Goal: Task Accomplishment & Management: Use online tool/utility

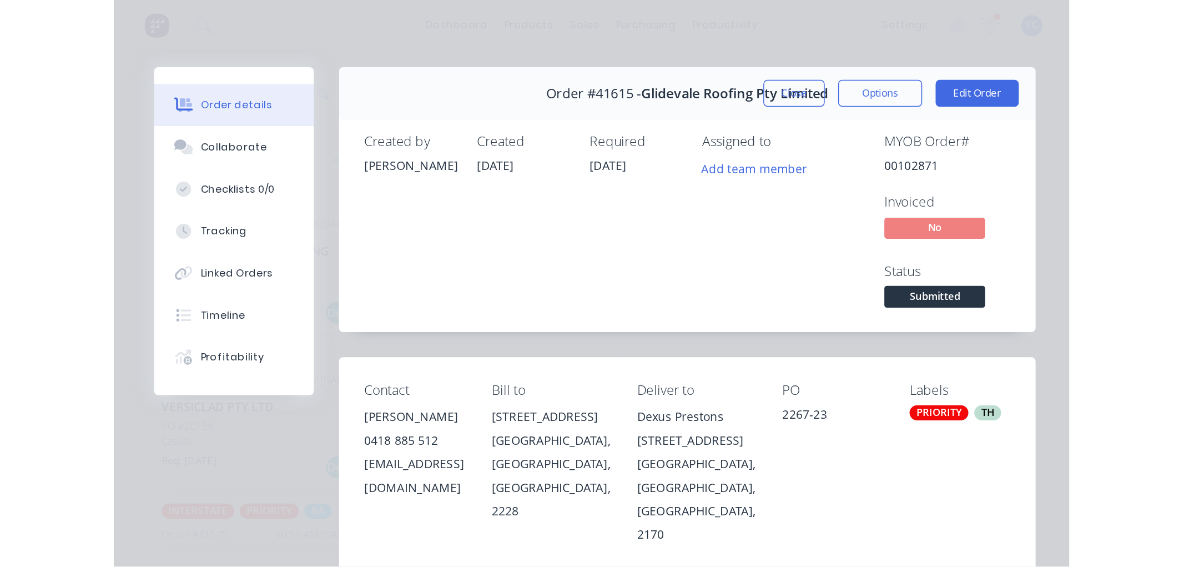
scroll to position [62, 0]
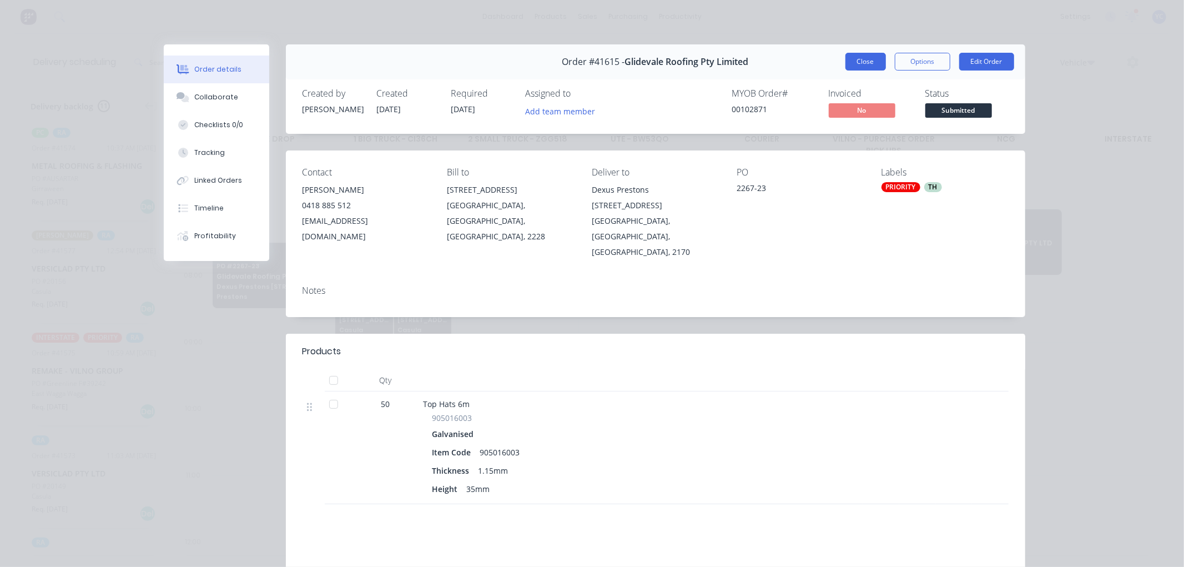
click at [631, 58] on button "Close" at bounding box center [866, 62] width 41 height 18
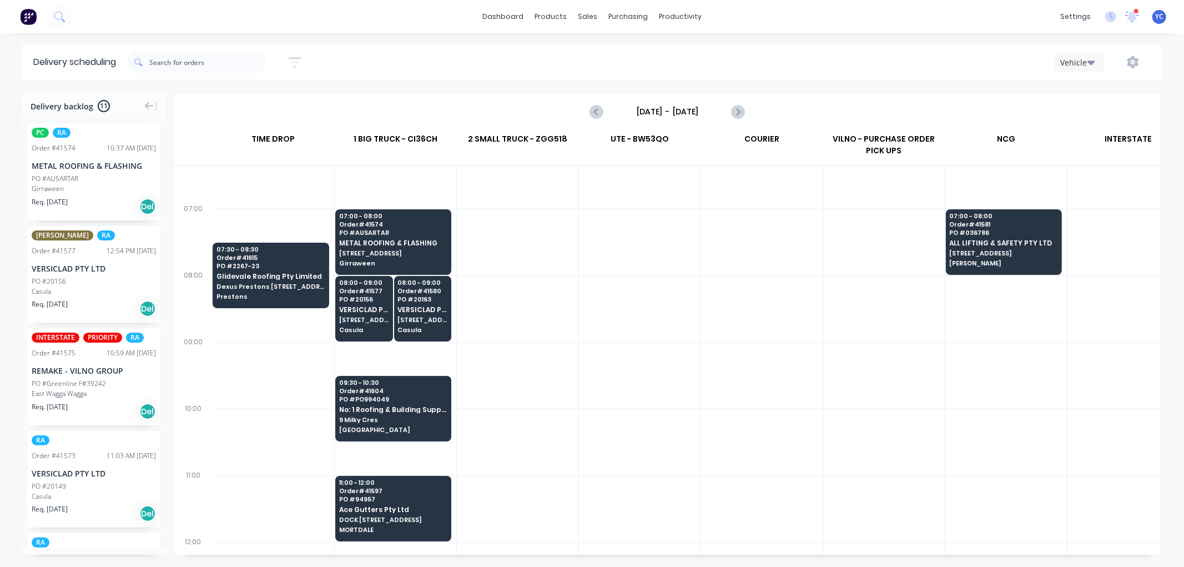
click at [631, 47] on div "Sort by Most recent Created date Required date Order number Customer name Most …" at bounding box center [644, 62] width 1035 height 31
click at [631, 47] on link "Workflow" at bounding box center [723, 53] width 147 height 22
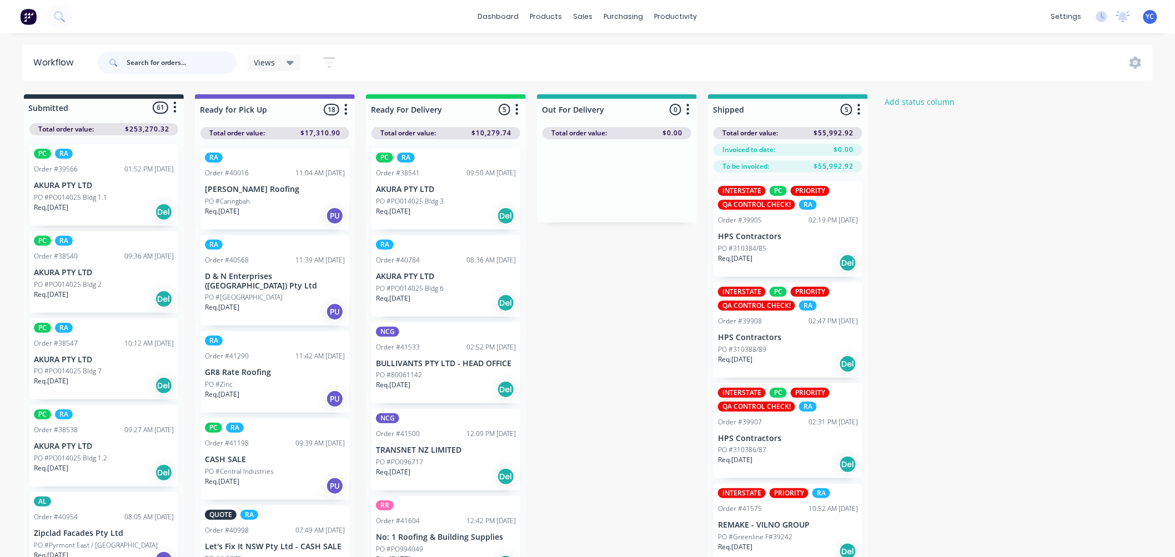
click at [149, 73] on input "text" at bounding box center [182, 63] width 110 height 22
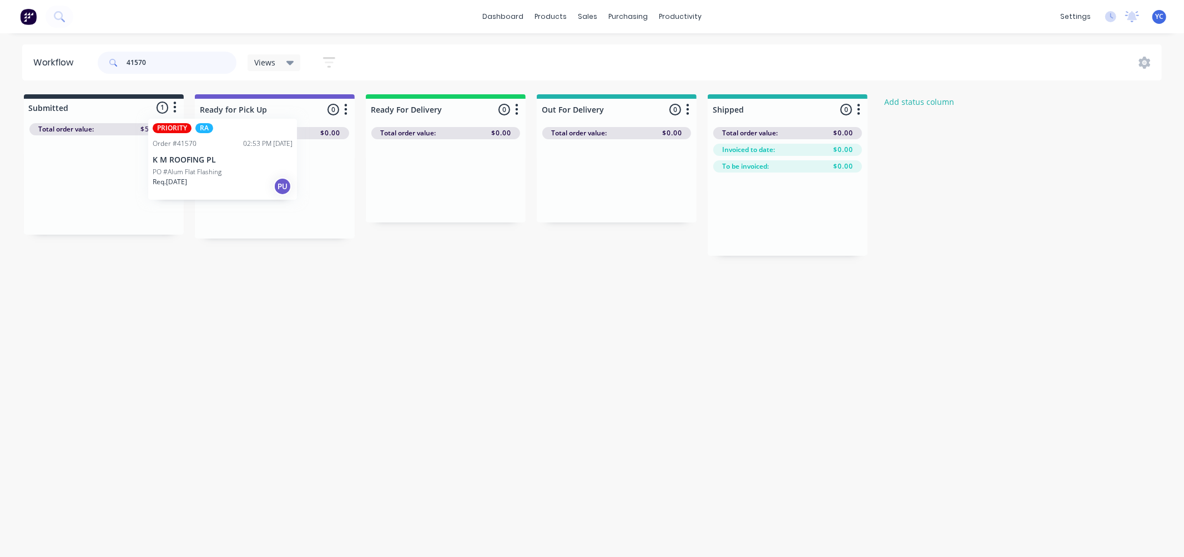
drag, startPoint x: 72, startPoint y: 219, endPoint x: 202, endPoint y: 193, distance: 132.1
click at [202, 193] on div "Submitted 1 Status colour #273444 hex #273444 Save Cancel Summaries Total order…" at bounding box center [596, 175] width 1208 height 162
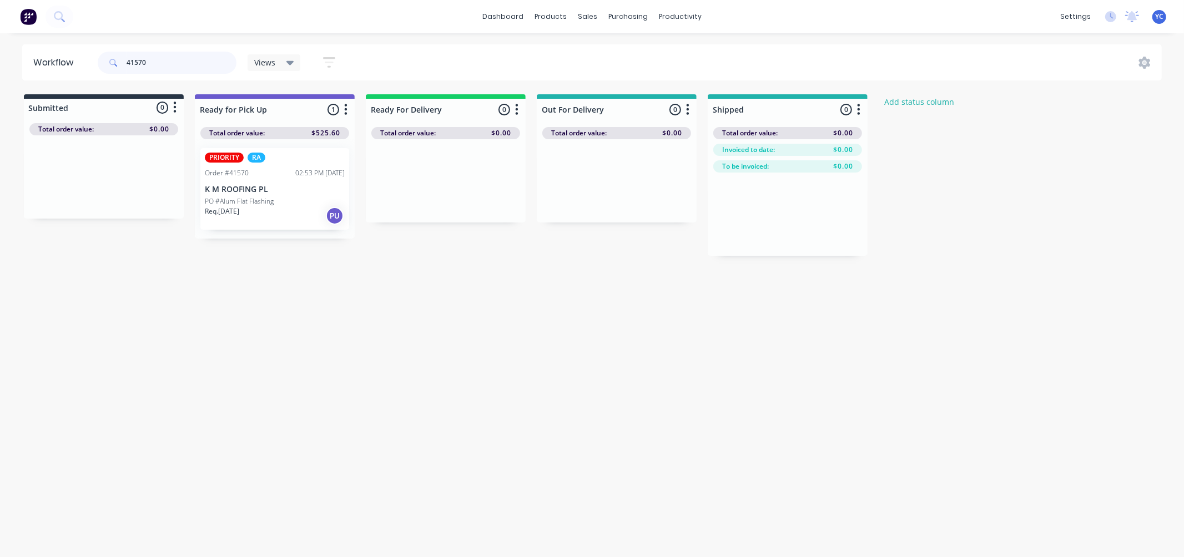
click at [169, 66] on input "41570" at bounding box center [182, 63] width 110 height 22
click at [144, 66] on input "41585" at bounding box center [182, 63] width 110 height 22
drag, startPoint x: 54, startPoint y: 220, endPoint x: 245, endPoint y: 226, distance: 191.1
click at [245, 226] on div "Submitted 1 Status colour #273444 hex #273444 Save Cancel Summaries Total order…" at bounding box center [596, 175] width 1208 height 162
click at [167, 68] on input "41585" at bounding box center [182, 63] width 110 height 22
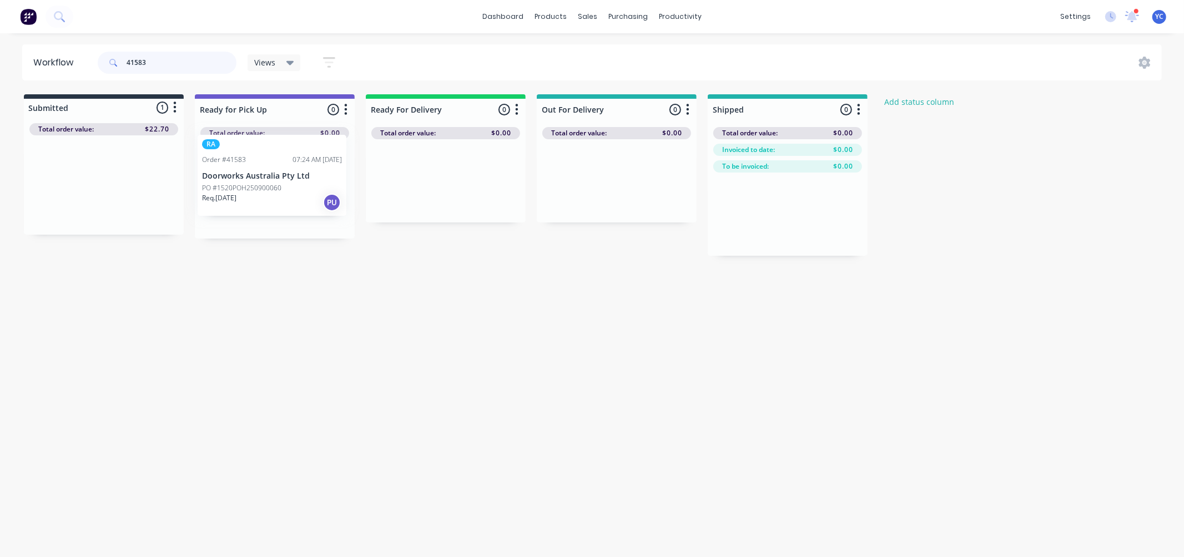
drag, startPoint x: 53, startPoint y: 196, endPoint x: 224, endPoint y: 186, distance: 171.8
click at [224, 186] on div "Submitted 1 Status colour #273444 hex #273444 Save Cancel Summaries Total order…" at bounding box center [596, 175] width 1208 height 162
click at [174, 62] on input "41583" at bounding box center [182, 63] width 110 height 22
drag, startPoint x: 150, startPoint y: 196, endPoint x: 272, endPoint y: 204, distance: 122.4
click at [272, 204] on div "Submitted 1 Status colour #273444 hex #273444 Save Cancel Summaries Total order…" at bounding box center [596, 175] width 1208 height 162
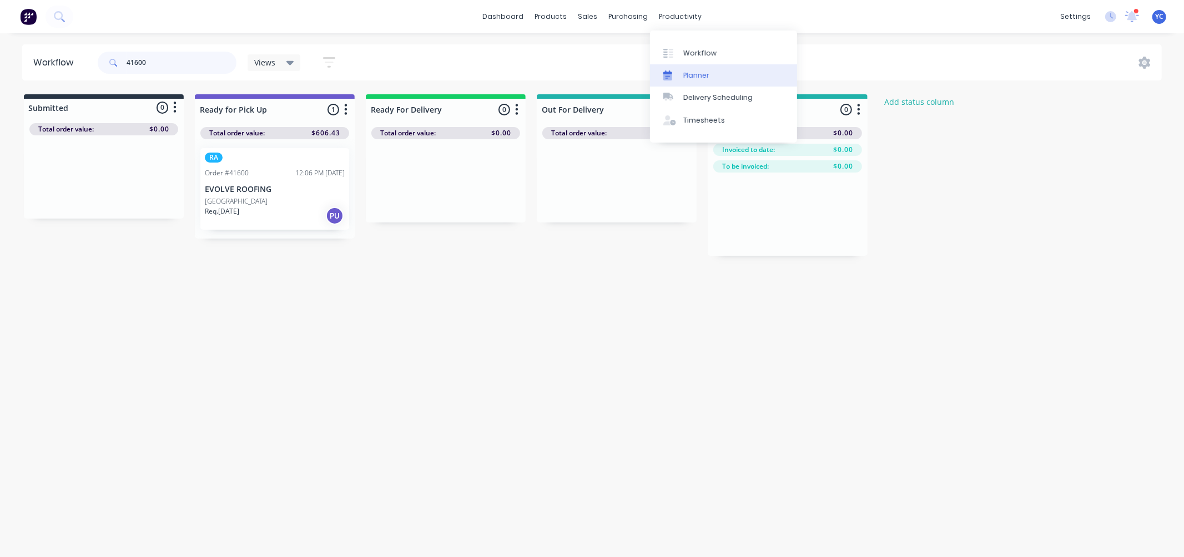
type input "41600"
click at [676, 72] on div at bounding box center [671, 76] width 17 height 10
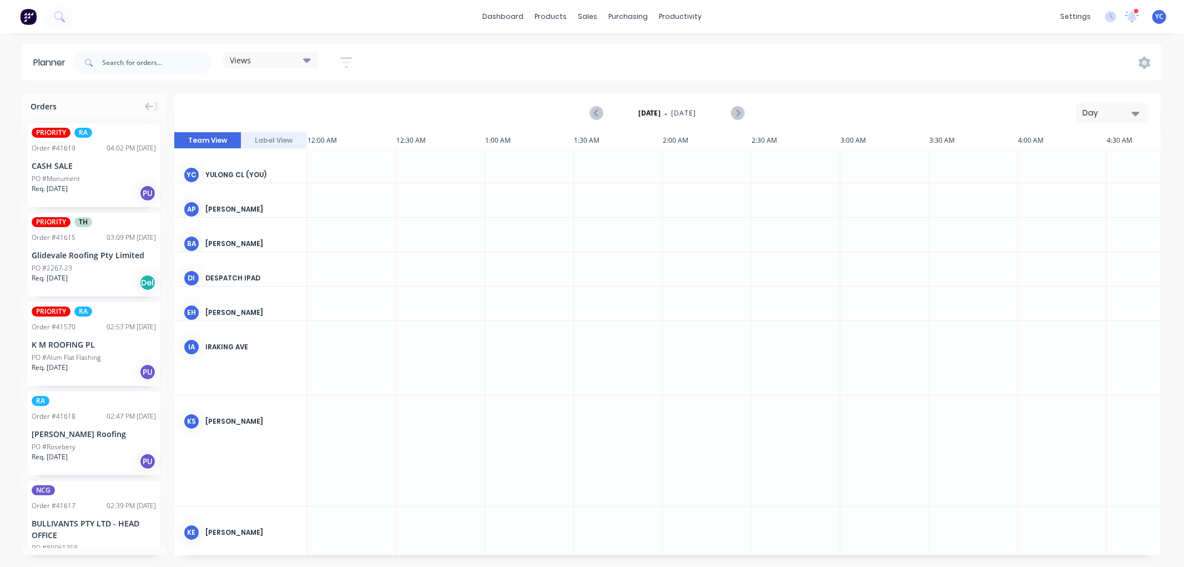
scroll to position [0, 2843]
click at [307, 50] on div "Views Save new view None (Default) edit Iraking edit [PERSON_NAME] edit [PERSON…" at bounding box center [217, 62] width 293 height 33
click at [304, 72] on div "Views Save new view None (Default) edit Iraking edit [PERSON_NAME] edit [PERSON…" at bounding box center [270, 63] width 94 height 22
click at [306, 56] on icon at bounding box center [307, 60] width 8 height 12
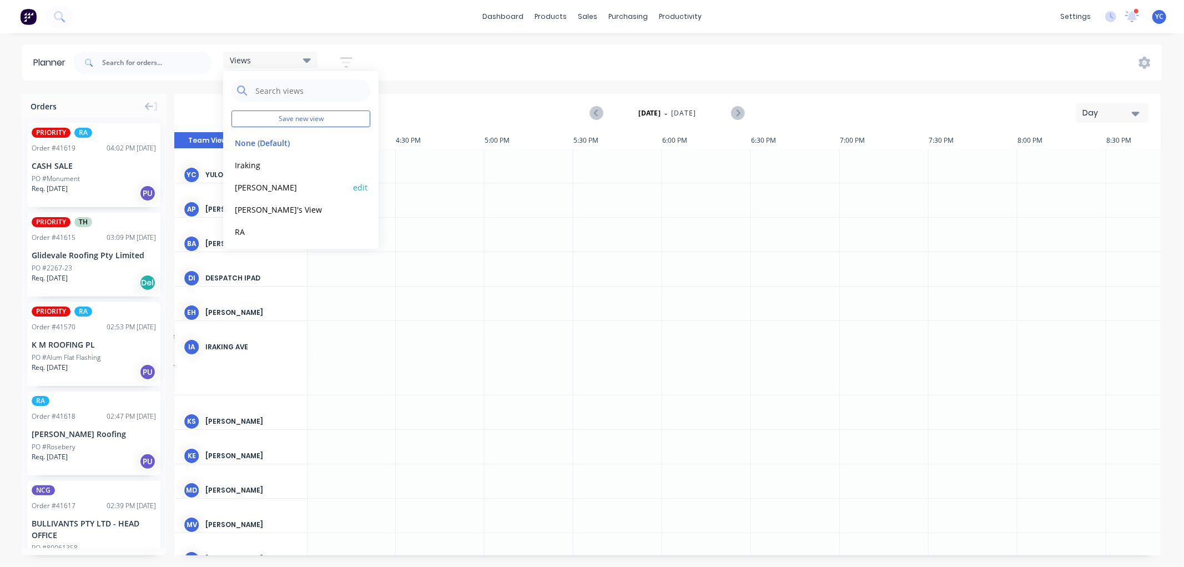
click at [276, 178] on div "[PERSON_NAME]" at bounding box center [301, 187] width 139 height 22
click at [251, 185] on button "[PERSON_NAME]" at bounding box center [291, 186] width 118 height 13
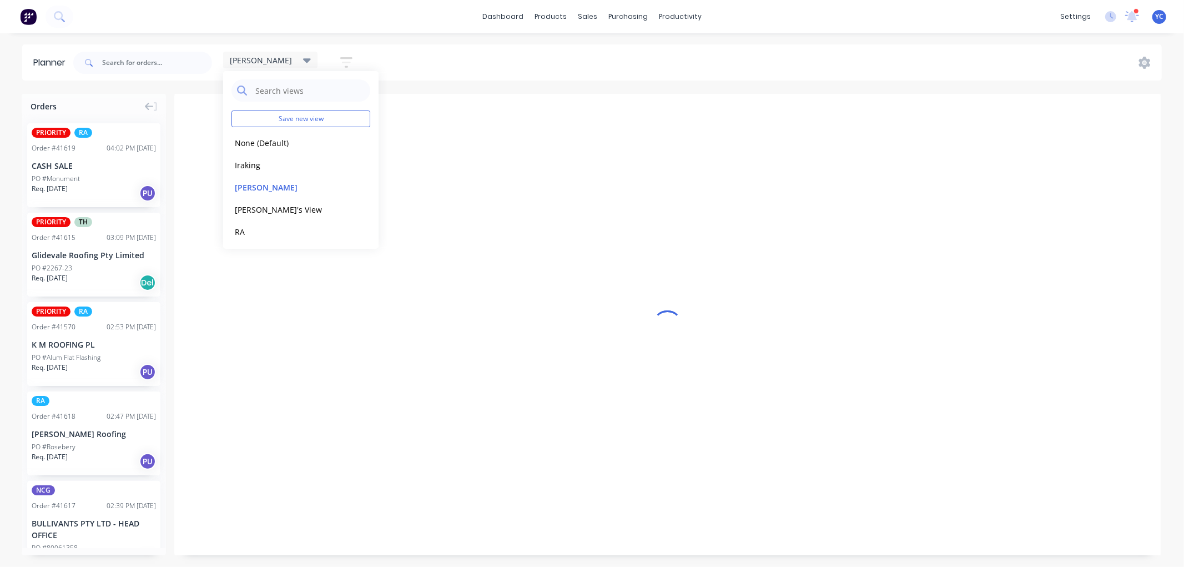
scroll to position [0, 1]
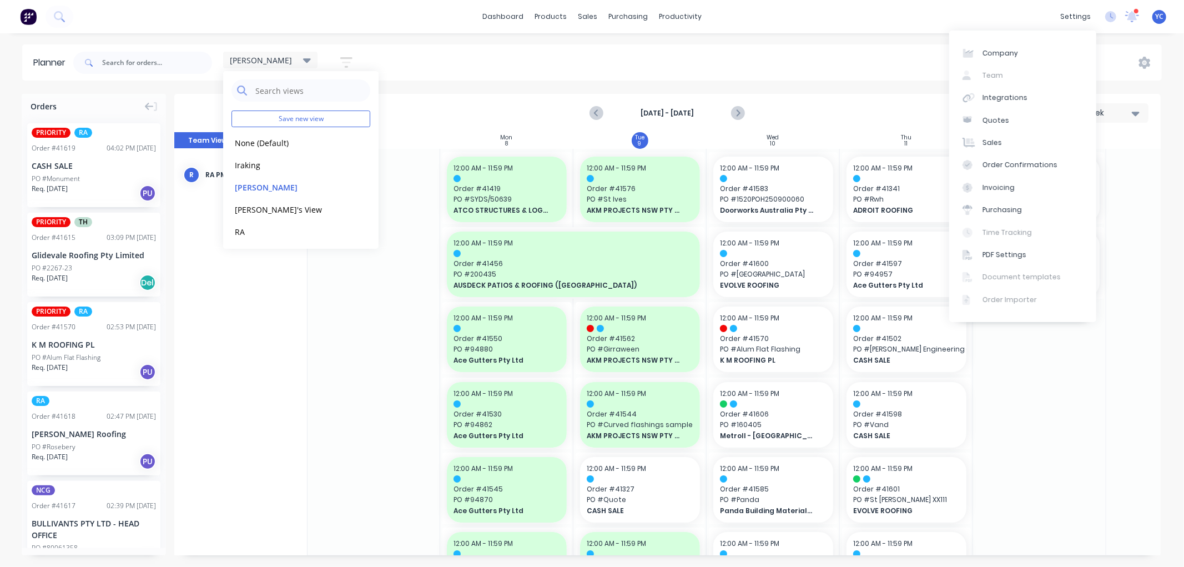
click at [461, 79] on div "[PERSON_NAME] Save new view None (Default) edit Iraking edit [PERSON_NAME] edit…" at bounding box center [616, 62] width 1091 height 33
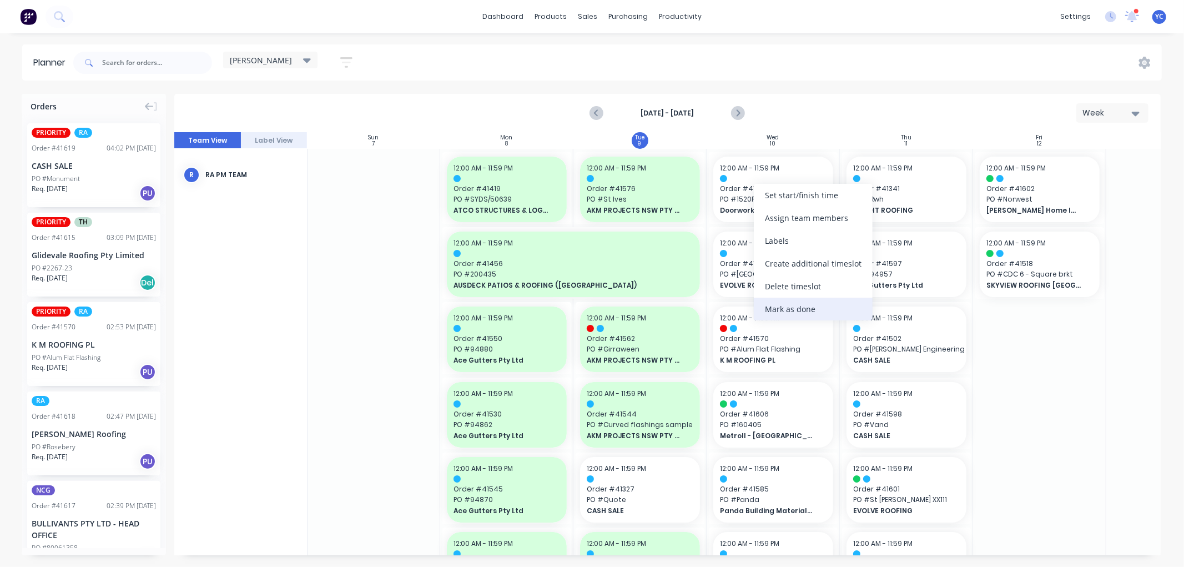
click at [785, 311] on div "Mark as done" at bounding box center [813, 309] width 119 height 23
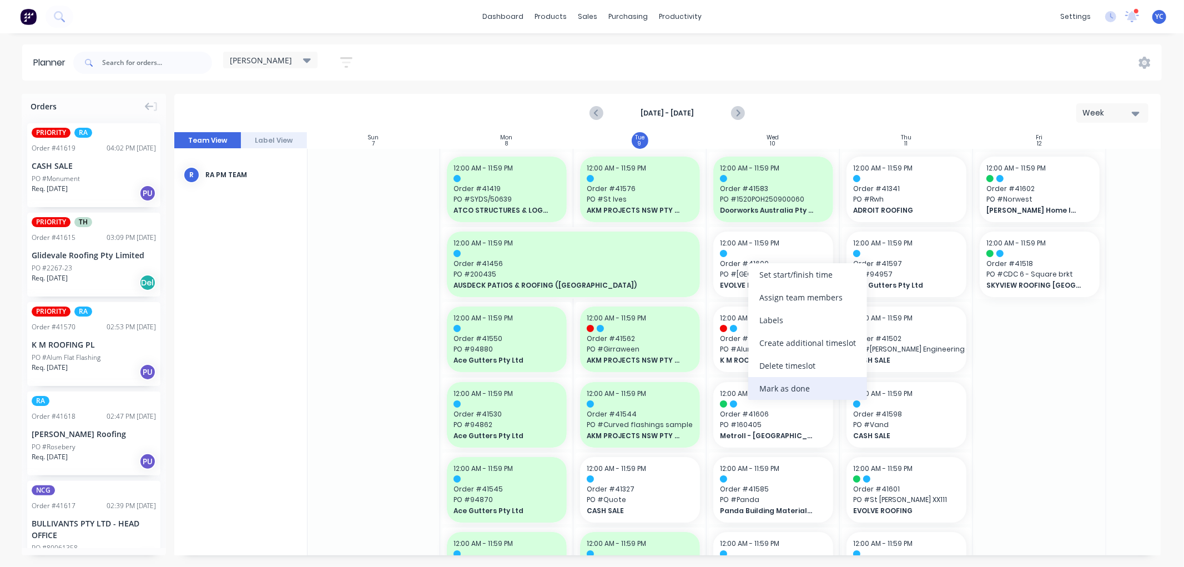
click at [794, 391] on div "Mark as done" at bounding box center [807, 388] width 119 height 23
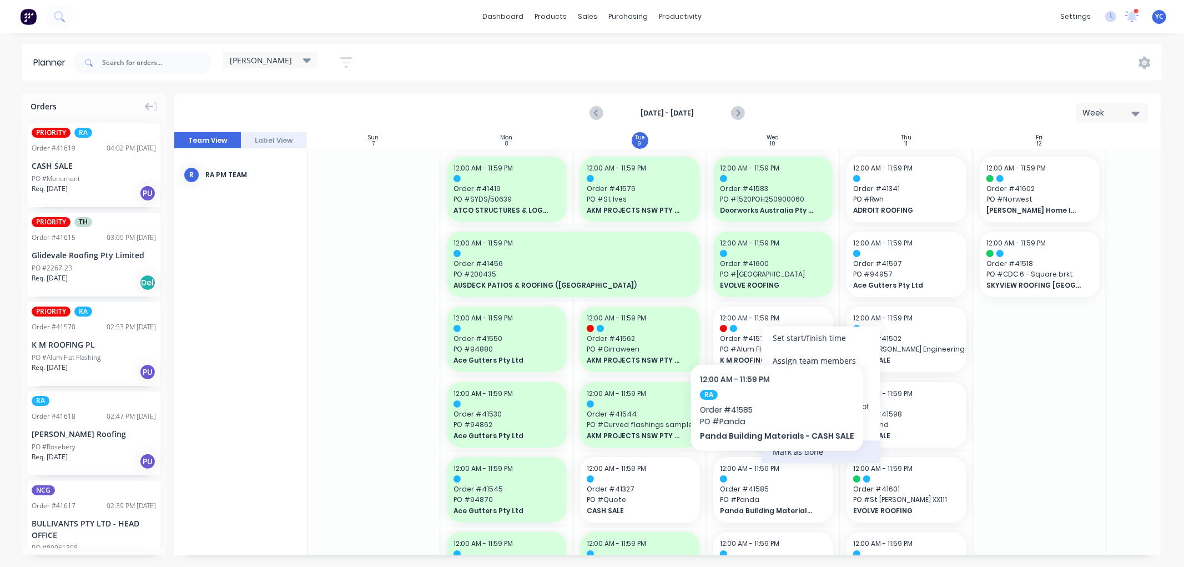
click at [801, 452] on div "Mark as done" at bounding box center [821, 451] width 119 height 23
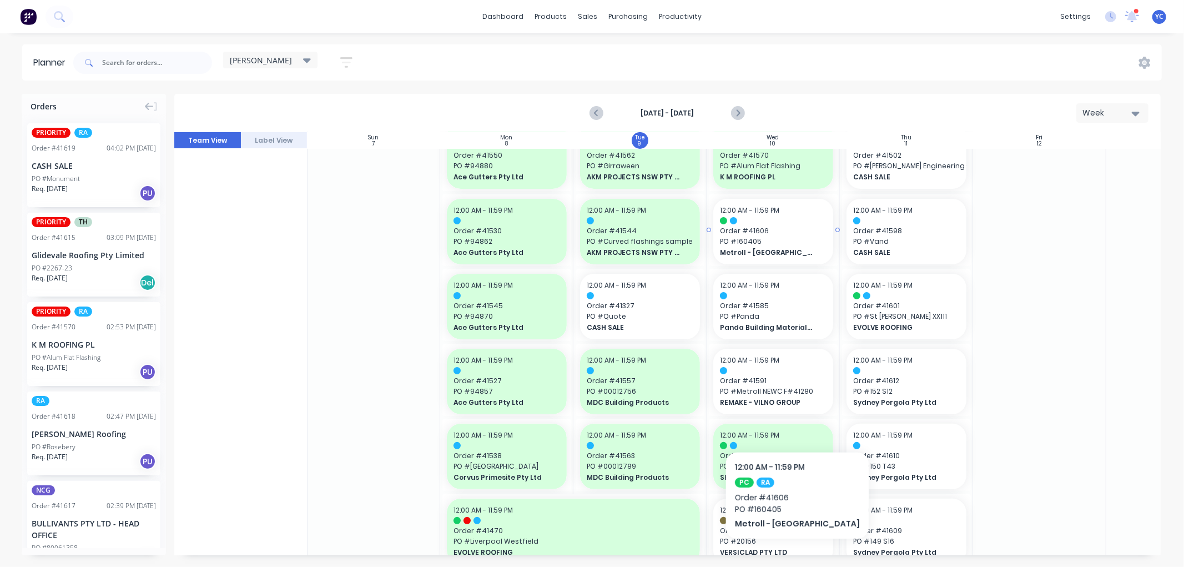
scroll to position [185, 1]
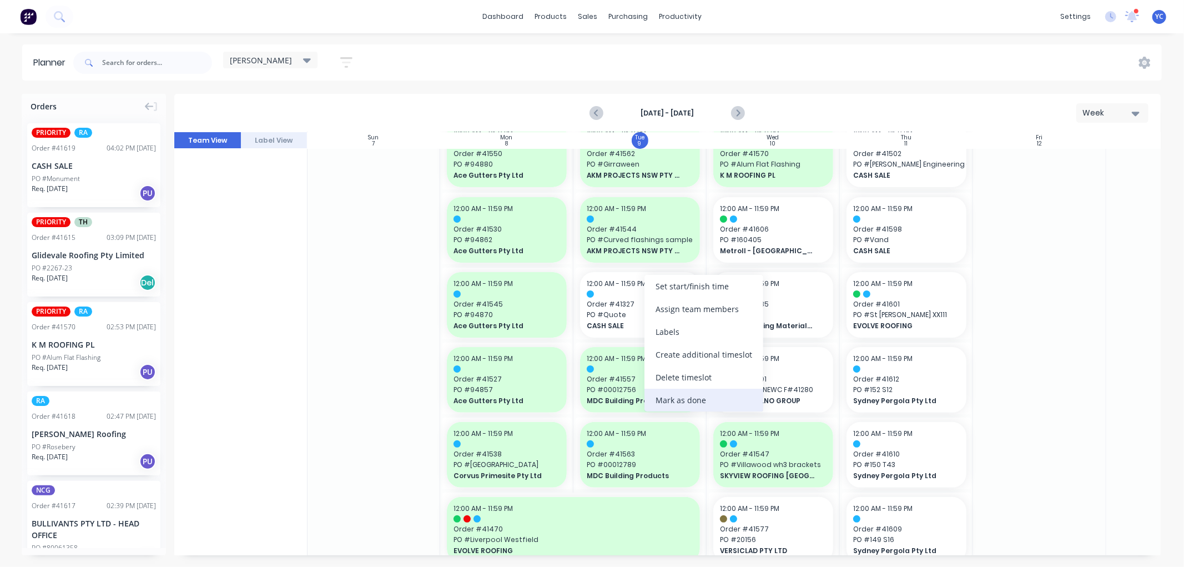
click at [697, 397] on div "Mark as done" at bounding box center [704, 400] width 119 height 23
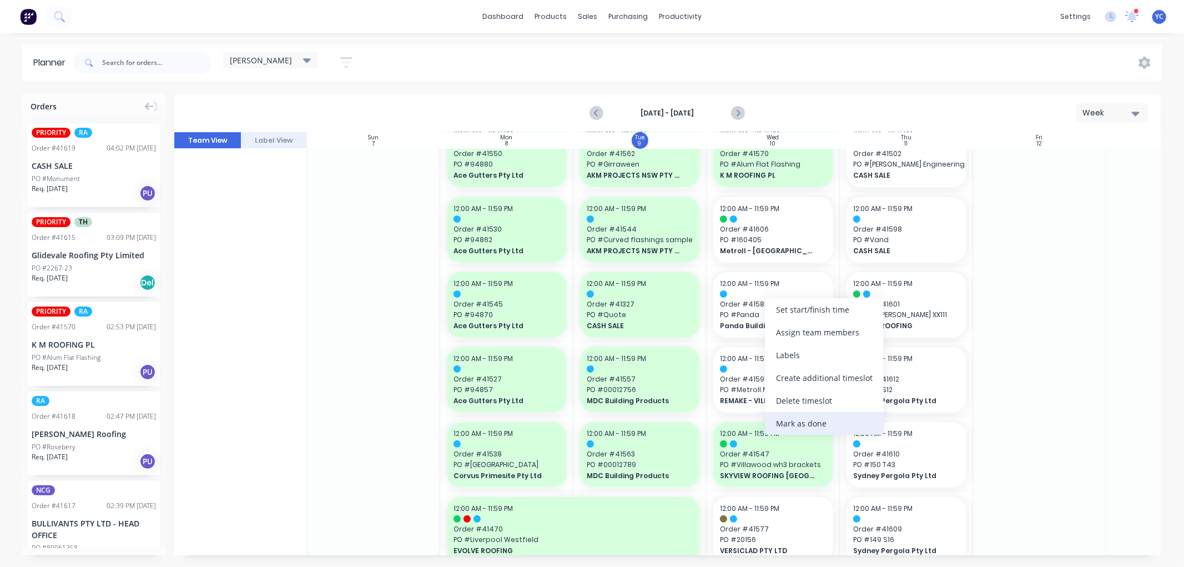
click at [808, 426] on div "Mark as done" at bounding box center [824, 423] width 119 height 23
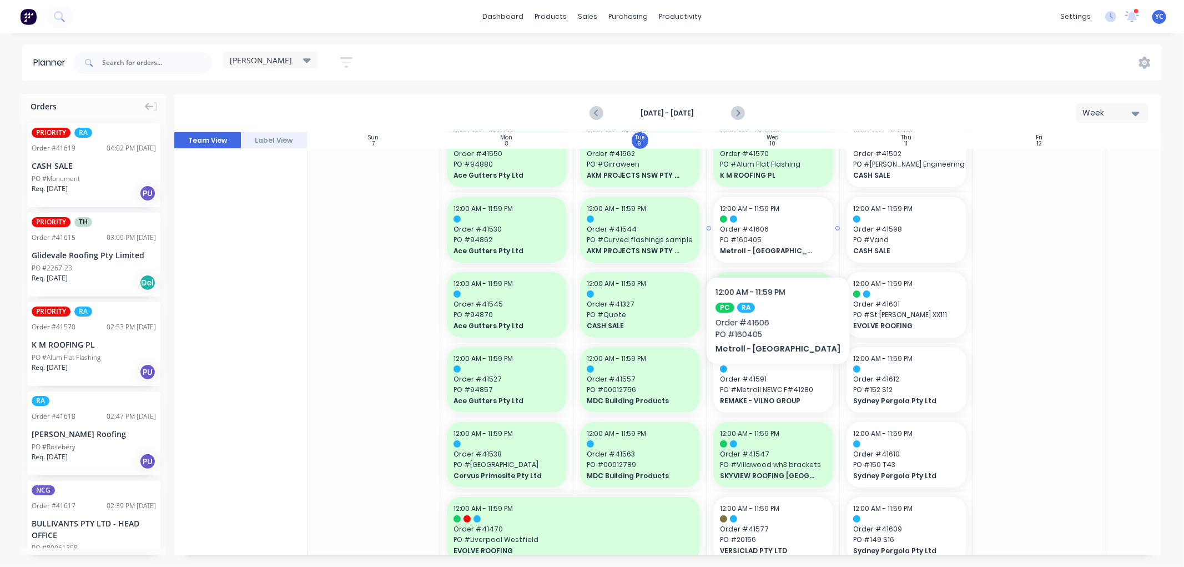
click at [754, 243] on span "PO # 160405" at bounding box center [773, 240] width 107 height 10
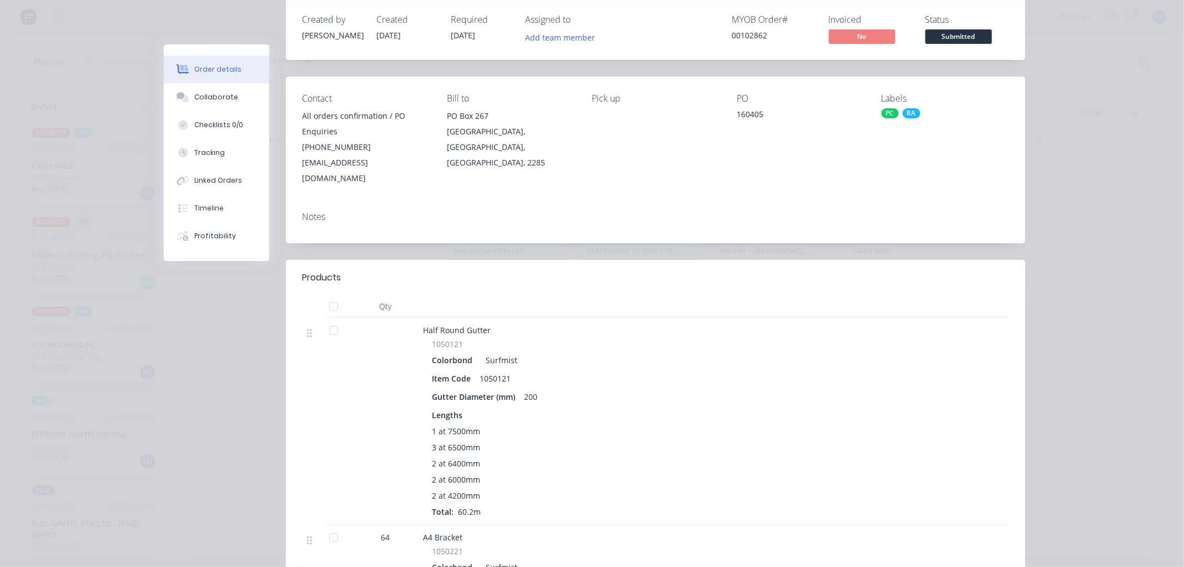
scroll to position [62, 0]
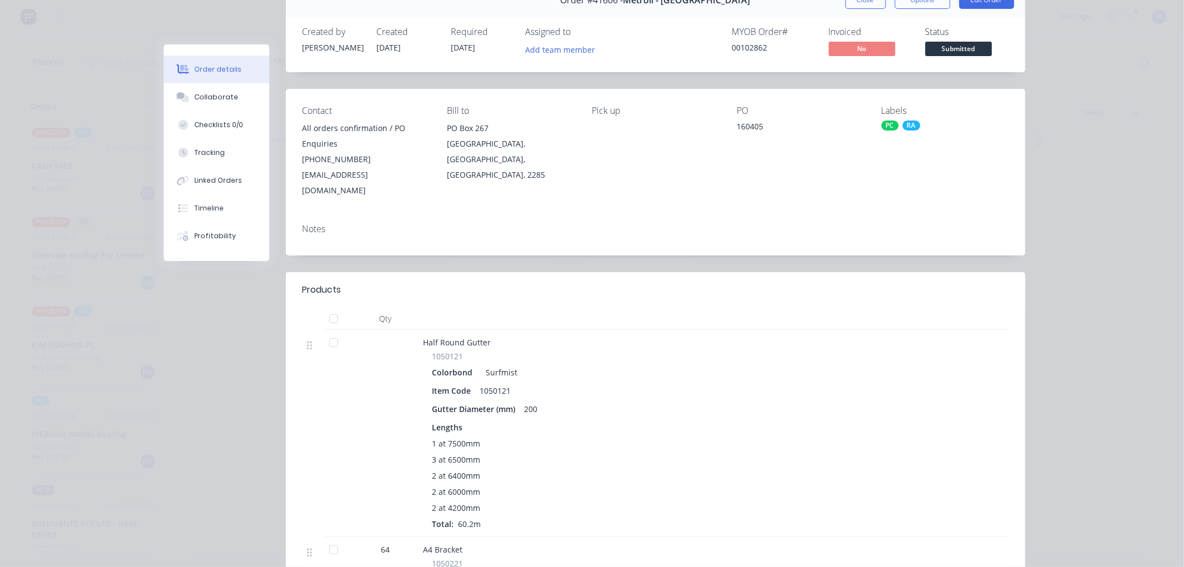
click at [673, 401] on div "Gutter Diameter (mm) 200" at bounding box center [640, 409] width 417 height 16
click at [857, 6] on button "Close" at bounding box center [866, 0] width 41 height 18
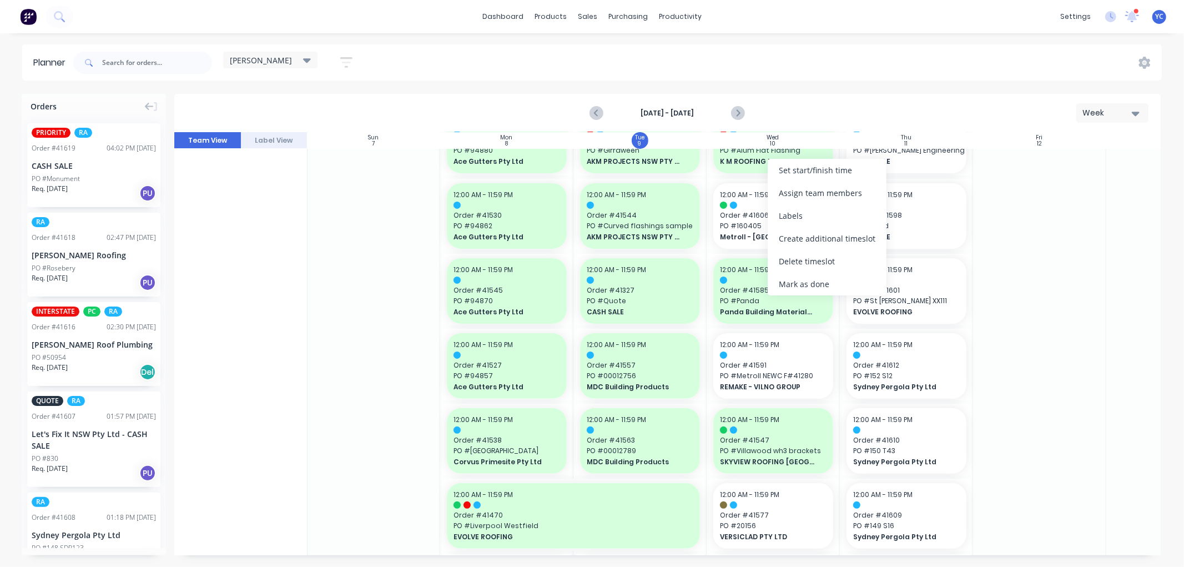
scroll to position [185, 1]
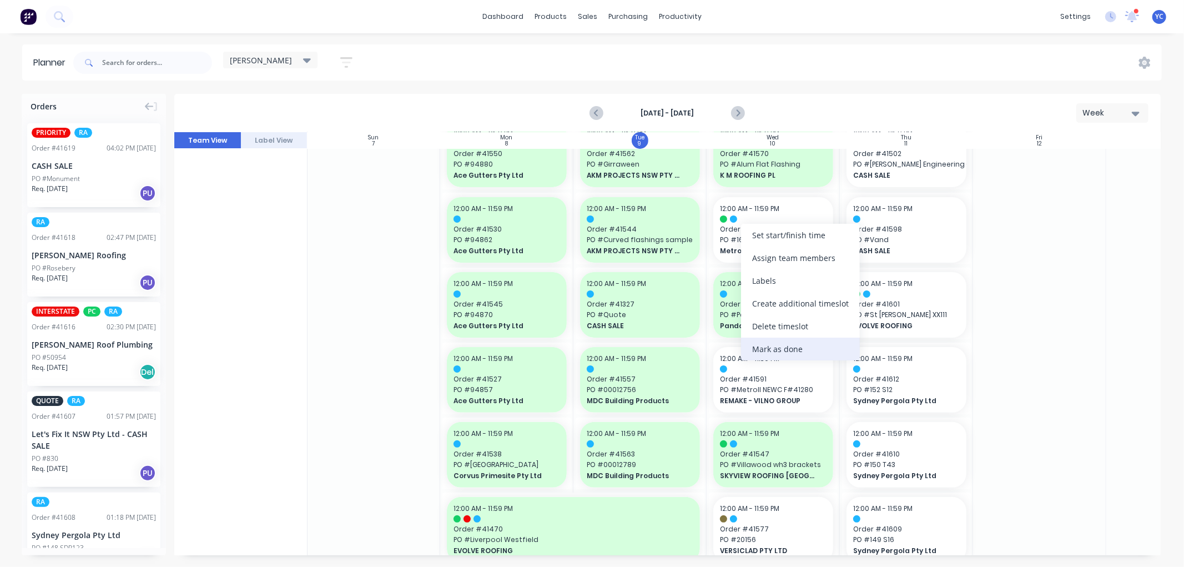
click at [776, 343] on div "Mark as done" at bounding box center [800, 349] width 119 height 23
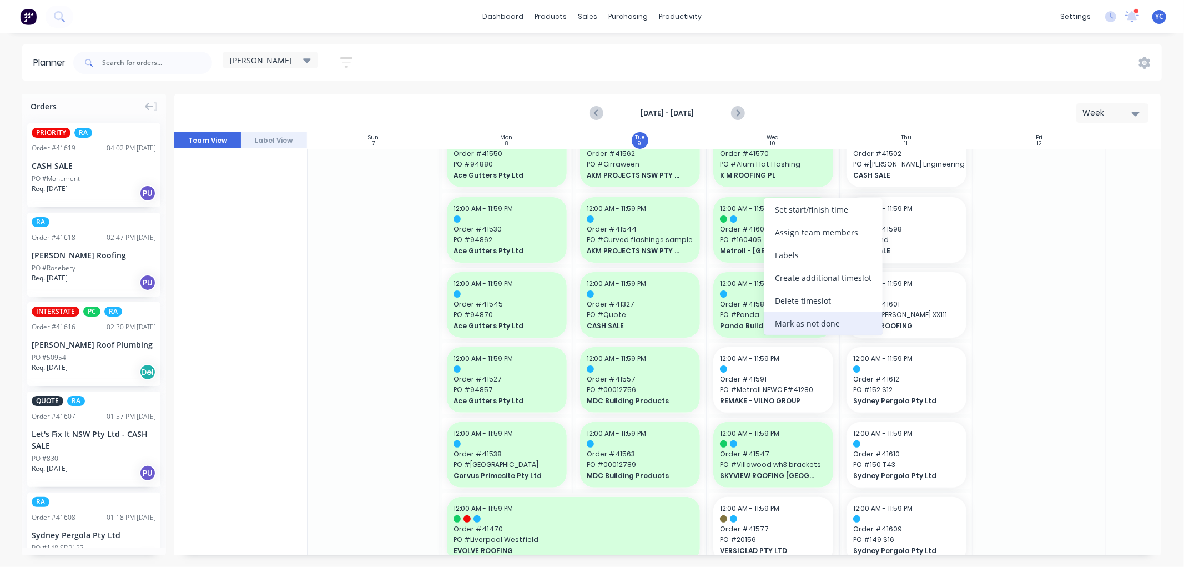
click at [809, 325] on div "Mark as not done" at bounding box center [823, 323] width 119 height 23
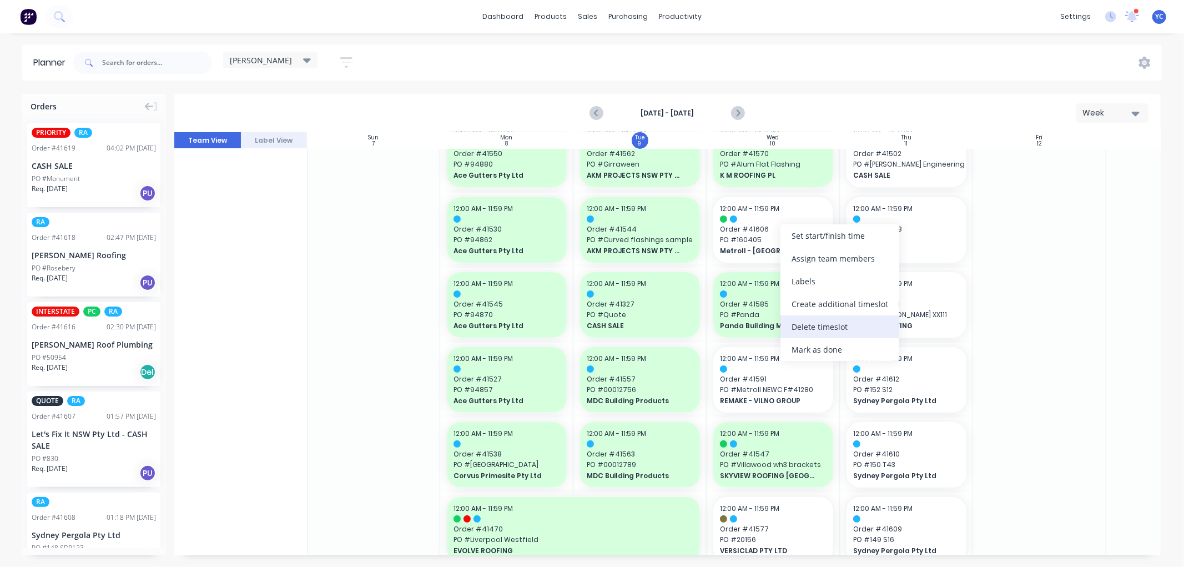
click at [817, 325] on div "Delete timeslot" at bounding box center [840, 326] width 119 height 23
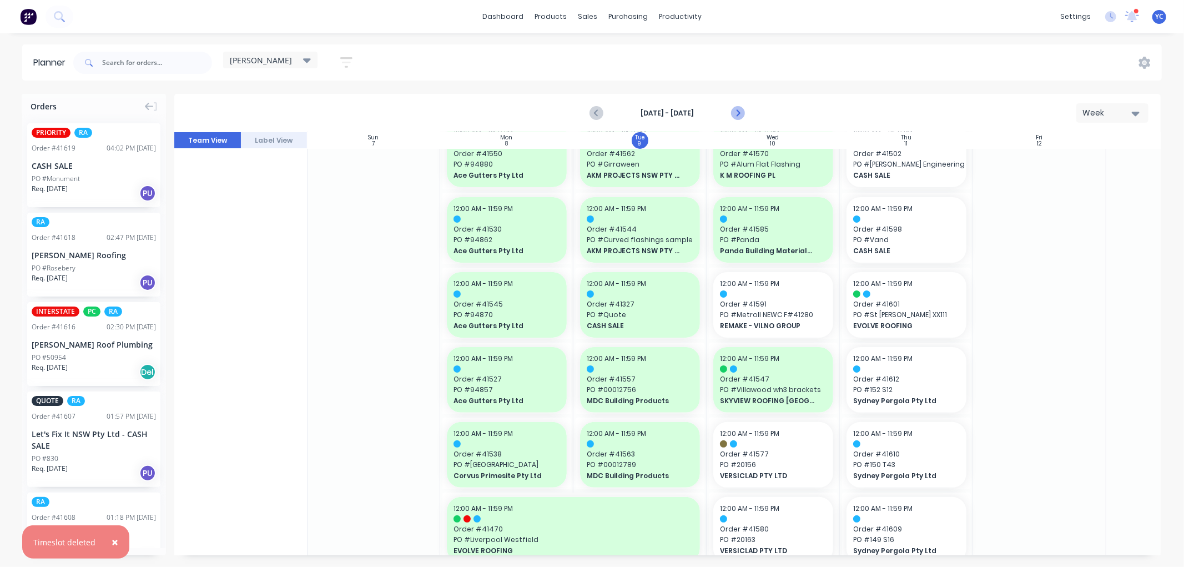
click at [741, 117] on icon "Next page" at bounding box center [737, 113] width 13 height 13
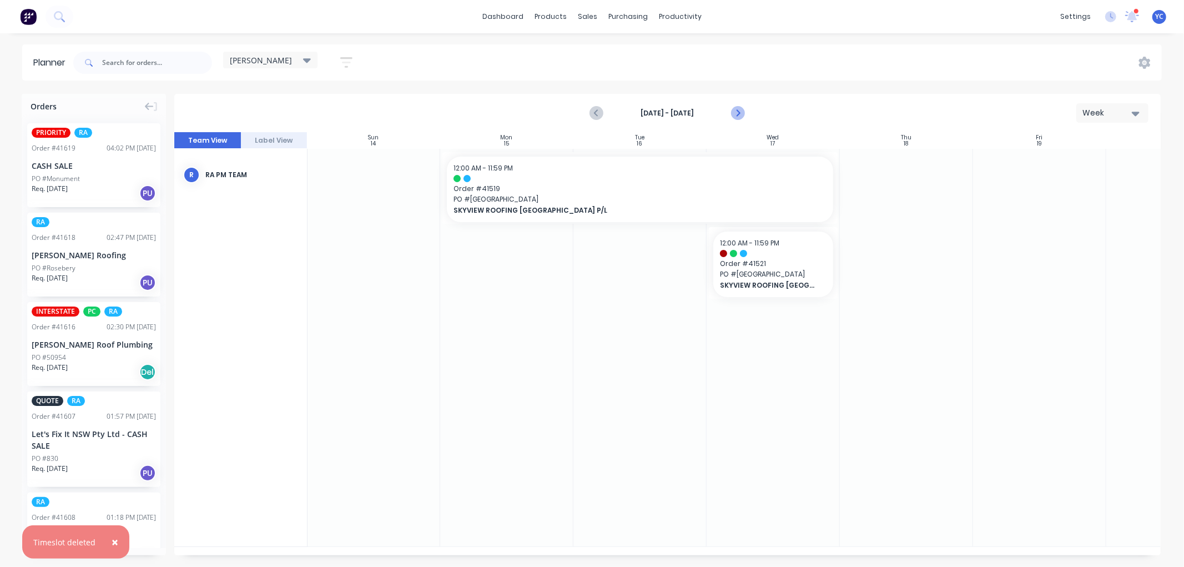
scroll to position [0, 1]
click at [135, 58] on input "text" at bounding box center [157, 63] width 110 height 22
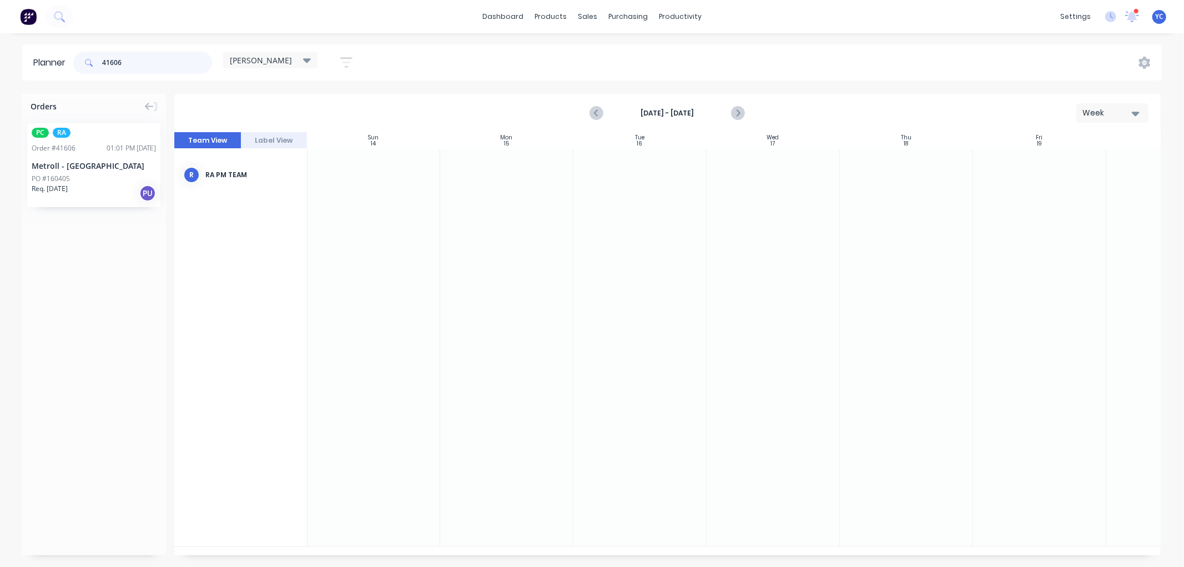
type input "41606"
drag, startPoint x: 81, startPoint y: 185, endPoint x: 737, endPoint y: 224, distance: 657.3
drag, startPoint x: 163, startPoint y: 69, endPoint x: 0, endPoint y: 2, distance: 176.7
click at [0, 2] on div "dashboard products sales purchasing productivity dashboard products Product Cat…" at bounding box center [592, 283] width 1184 height 567
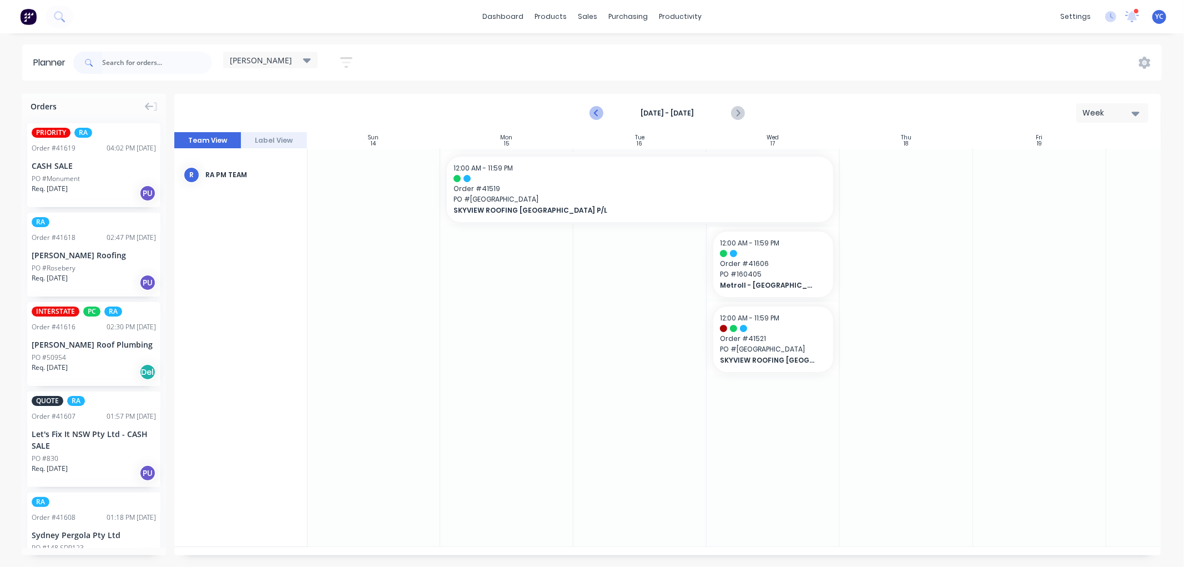
click at [596, 113] on icon "Previous page" at bounding box center [597, 113] width 5 height 9
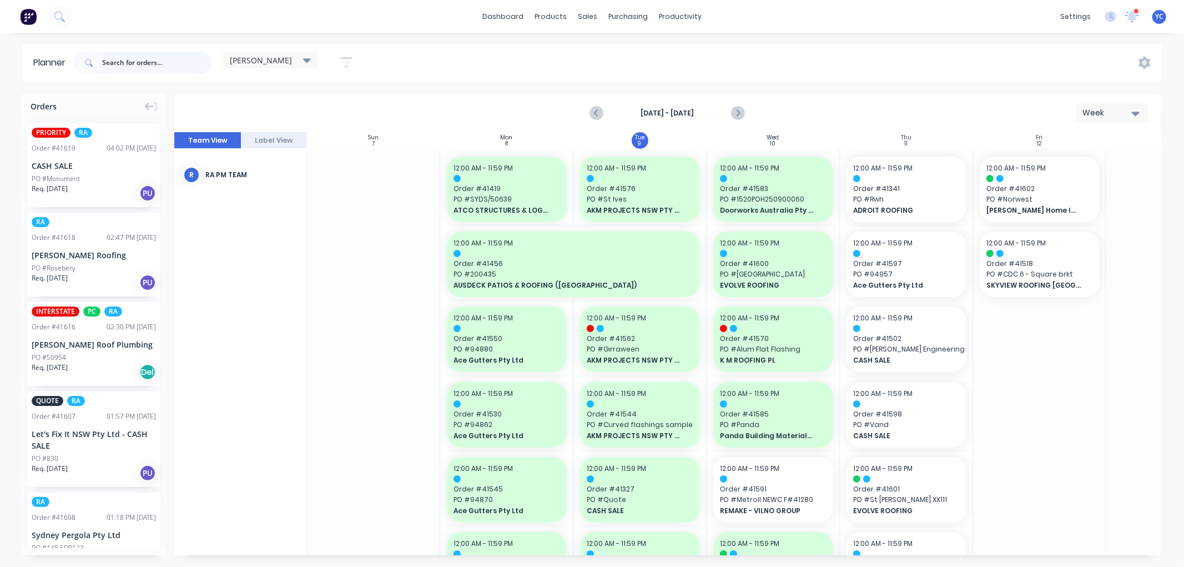
click at [163, 57] on input "text" at bounding box center [157, 63] width 110 height 22
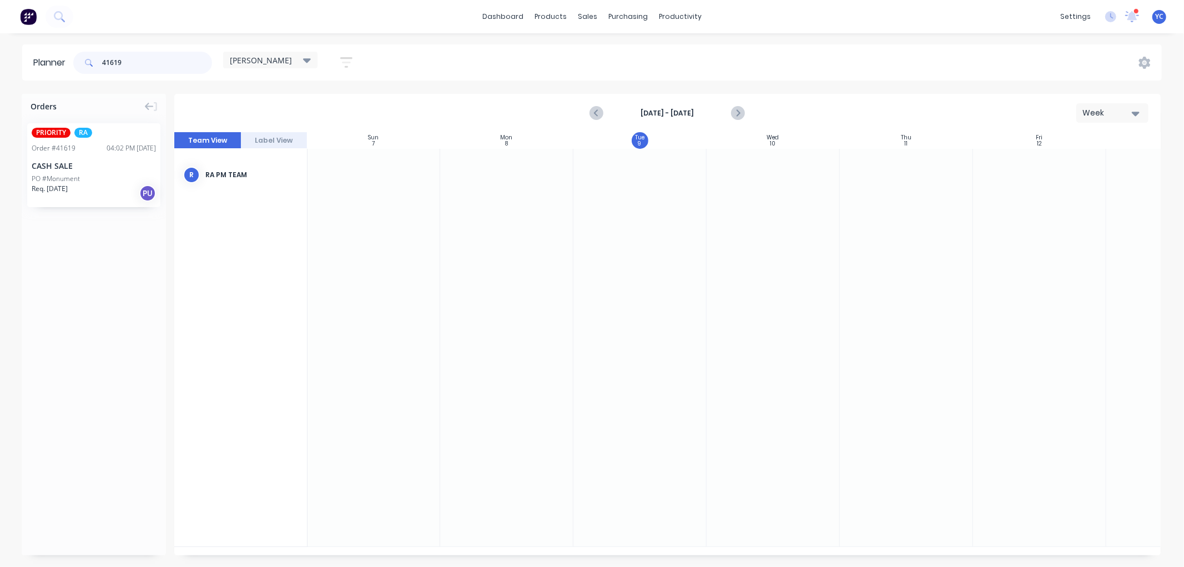
type input "41619"
drag, startPoint x: 82, startPoint y: 189, endPoint x: 759, endPoint y: 228, distance: 677.9
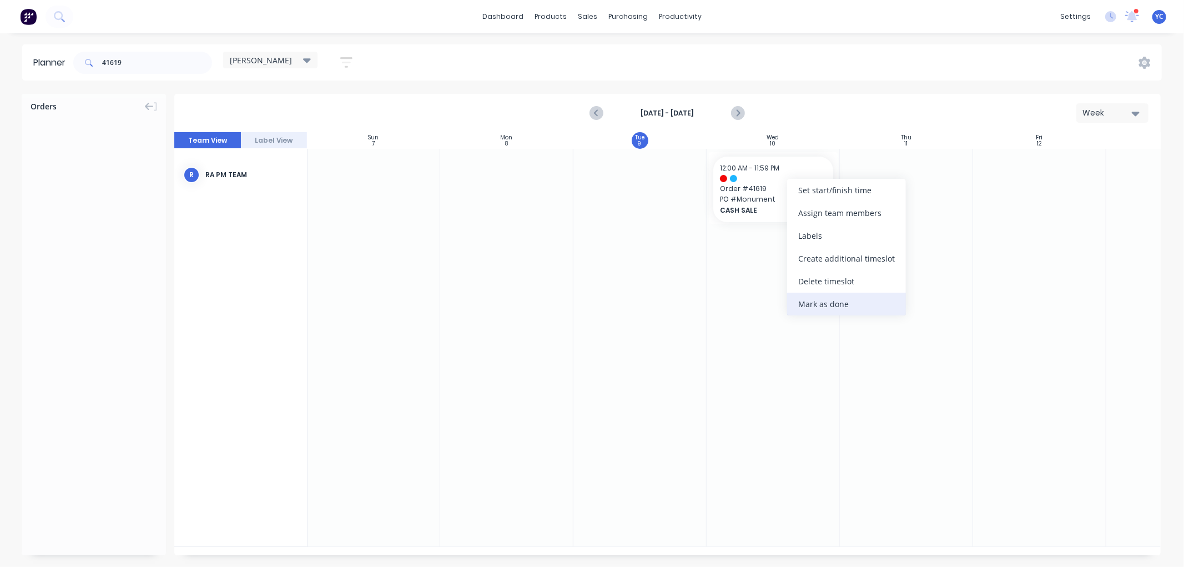
click at [838, 299] on div "Mark as done" at bounding box center [846, 304] width 119 height 23
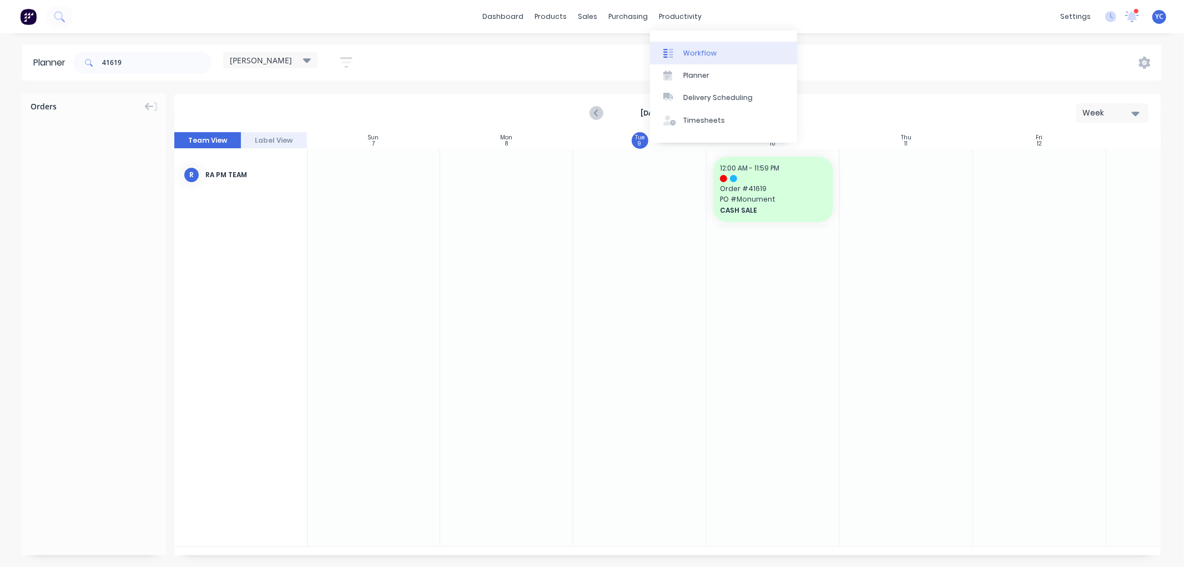
click at [698, 54] on div "Workflow" at bounding box center [699, 53] width 33 height 10
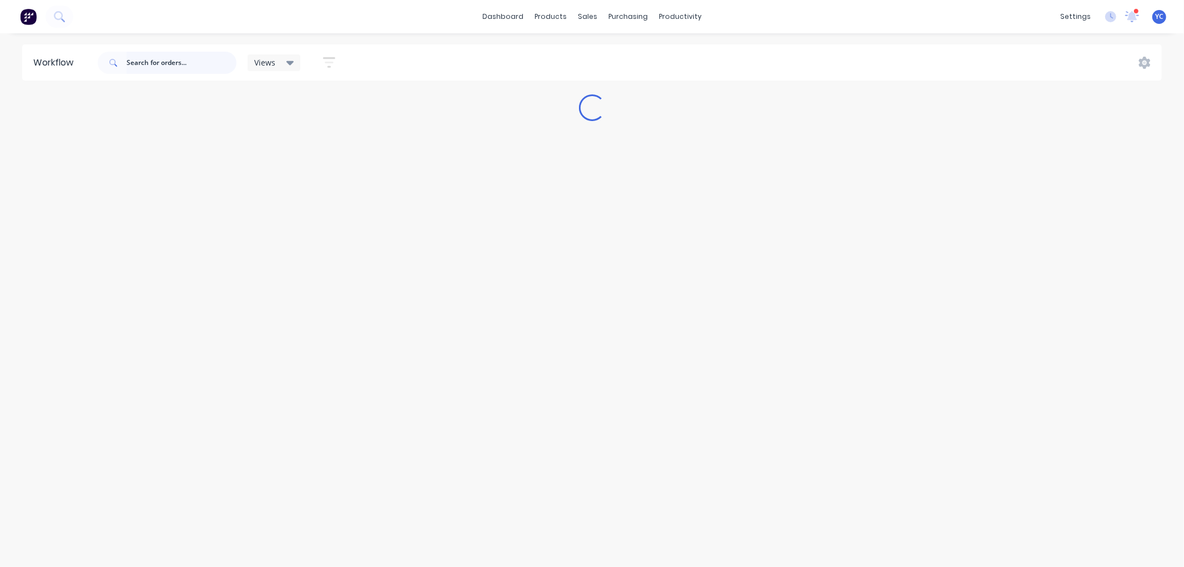
click at [182, 70] on input "text" at bounding box center [182, 63] width 110 height 22
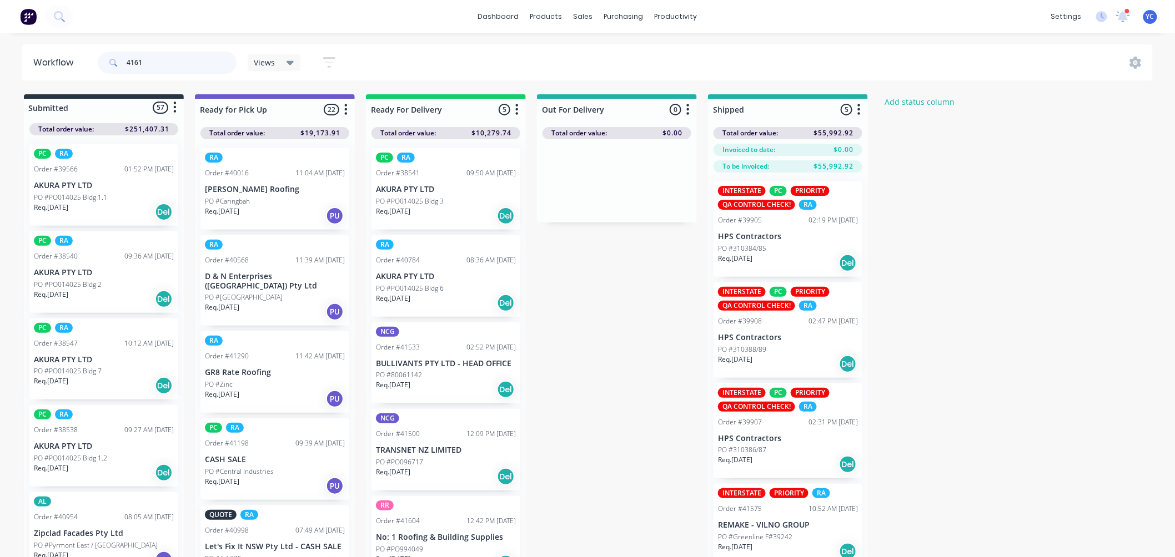
type input "41619"
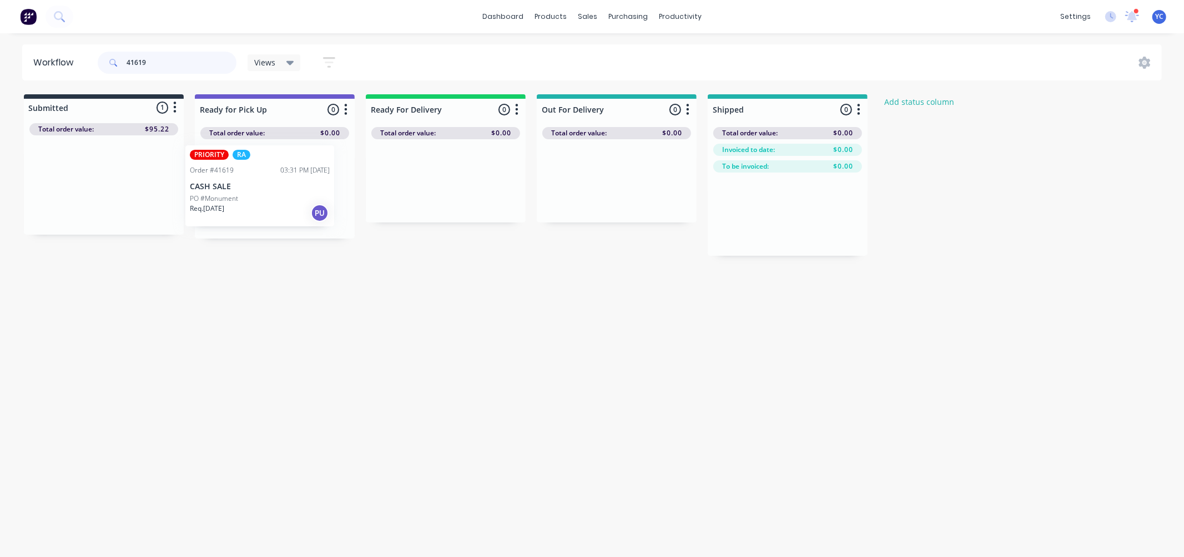
drag, startPoint x: 88, startPoint y: 190, endPoint x: 256, endPoint y: 191, distance: 168.2
click at [256, 191] on div "Submitted 1 Status colour #273444 hex #273444 Save Cancel Summaries Total order…" at bounding box center [596, 175] width 1208 height 162
drag, startPoint x: 208, startPoint y: 62, endPoint x: 0, endPoint y: 11, distance: 213.7
click at [0, 34] on div "dashboard products sales purchasing productivity dashboard products Product Cat…" at bounding box center [592, 245] width 1184 height 491
